Goal: Use online tool/utility: Utilize a website feature to perform a specific function

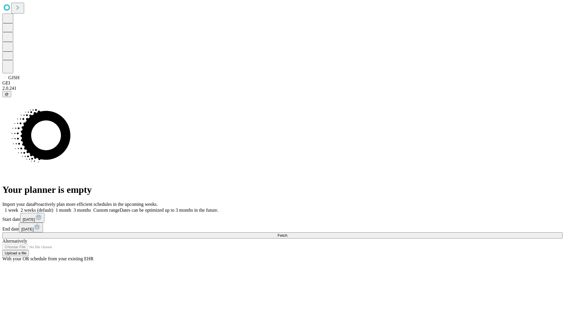
click at [287, 233] on span "Fetch" at bounding box center [282, 235] width 10 height 4
